Goal: Task Accomplishment & Management: Use online tool/utility

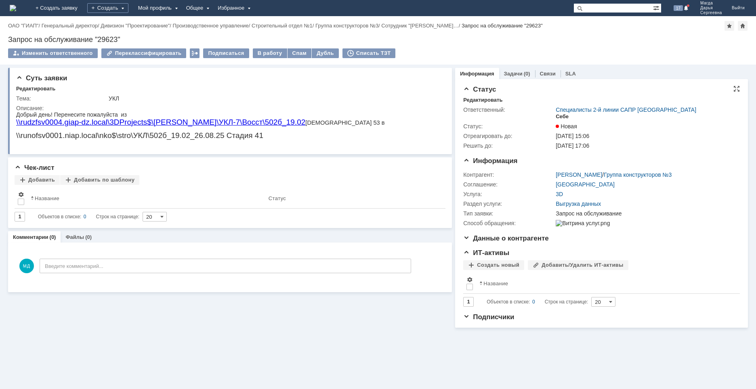
click at [563, 116] on div "Себе" at bounding box center [562, 116] width 13 height 6
click at [264, 53] on div "В работу" at bounding box center [270, 53] width 34 height 10
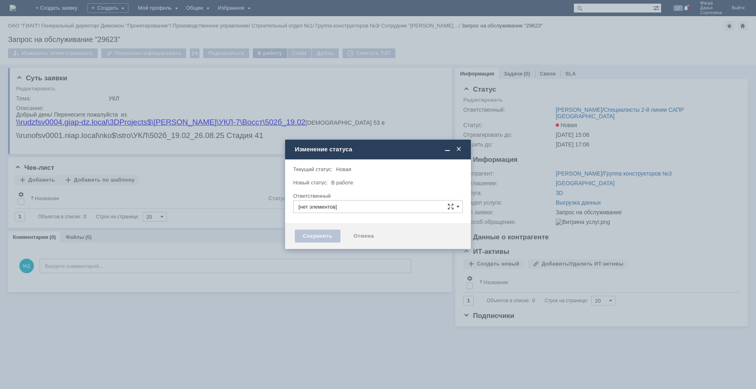
type input "[PERSON_NAME]"
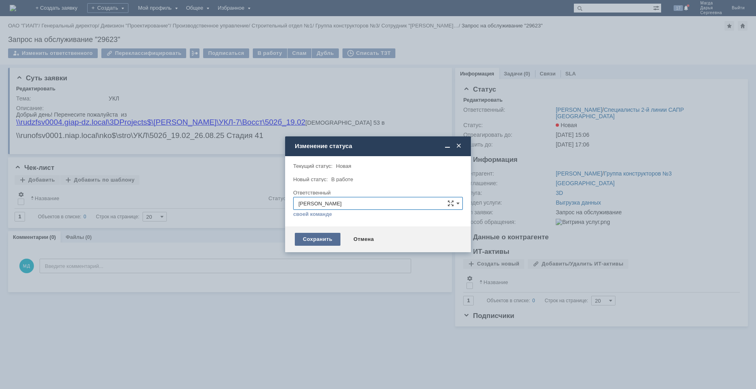
click at [314, 244] on div "Сохранить" at bounding box center [318, 239] width 46 height 13
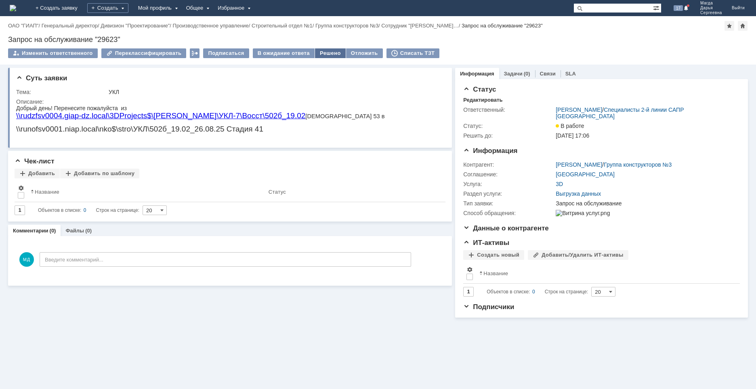
click at [322, 51] on div "Решено" at bounding box center [330, 53] width 31 height 10
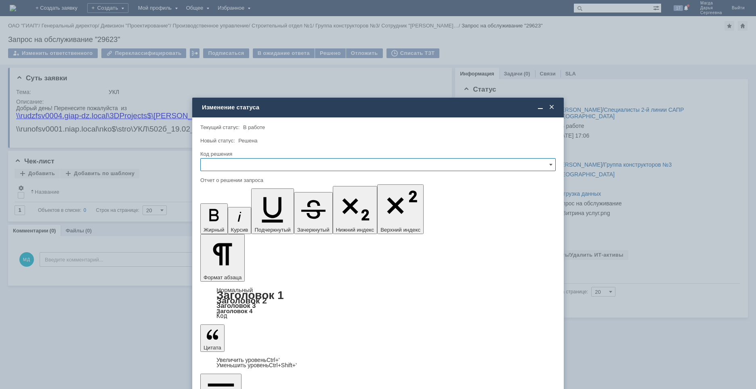
click at [216, 167] on input "text" at bounding box center [377, 164] width 355 height 13
click at [221, 219] on span "Решено" at bounding box center [378, 219] width 345 height 6
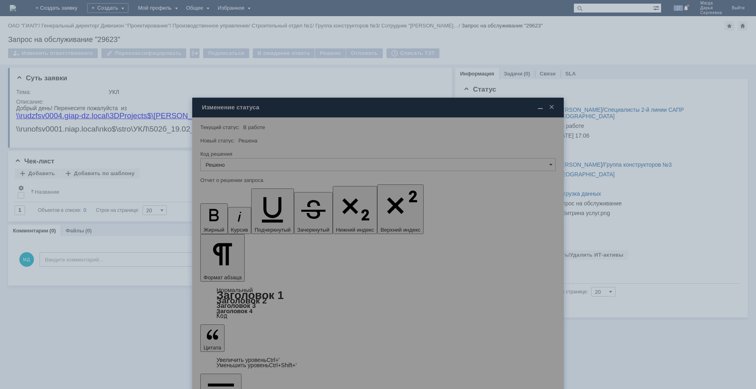
type input "Решено"
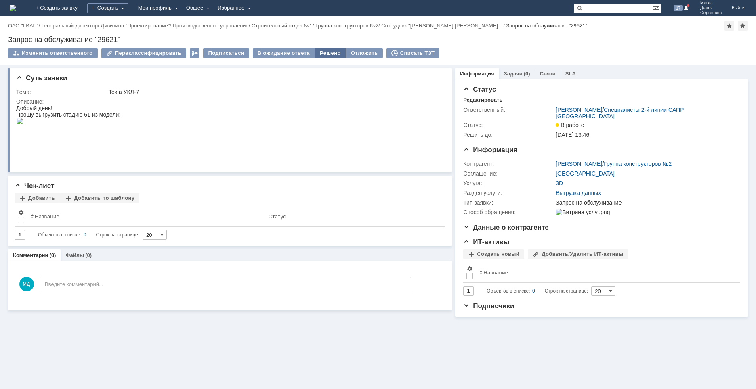
click at [316, 50] on div "Решено" at bounding box center [330, 53] width 31 height 10
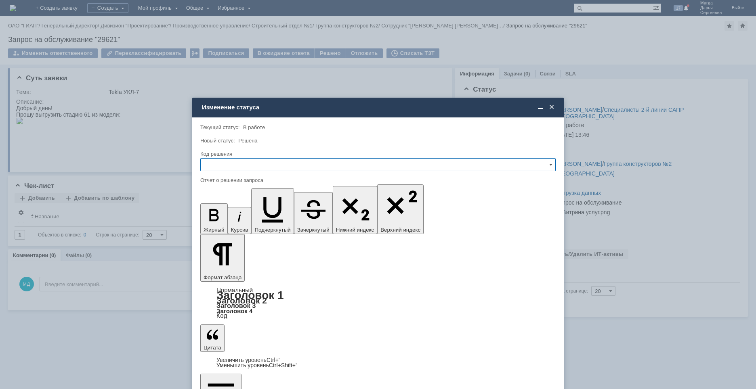
click at [210, 168] on input "text" at bounding box center [377, 164] width 355 height 13
click at [221, 221] on span "Решено" at bounding box center [378, 219] width 345 height 6
type input "Решено"
